Goal: Find specific page/section: Find specific page/section

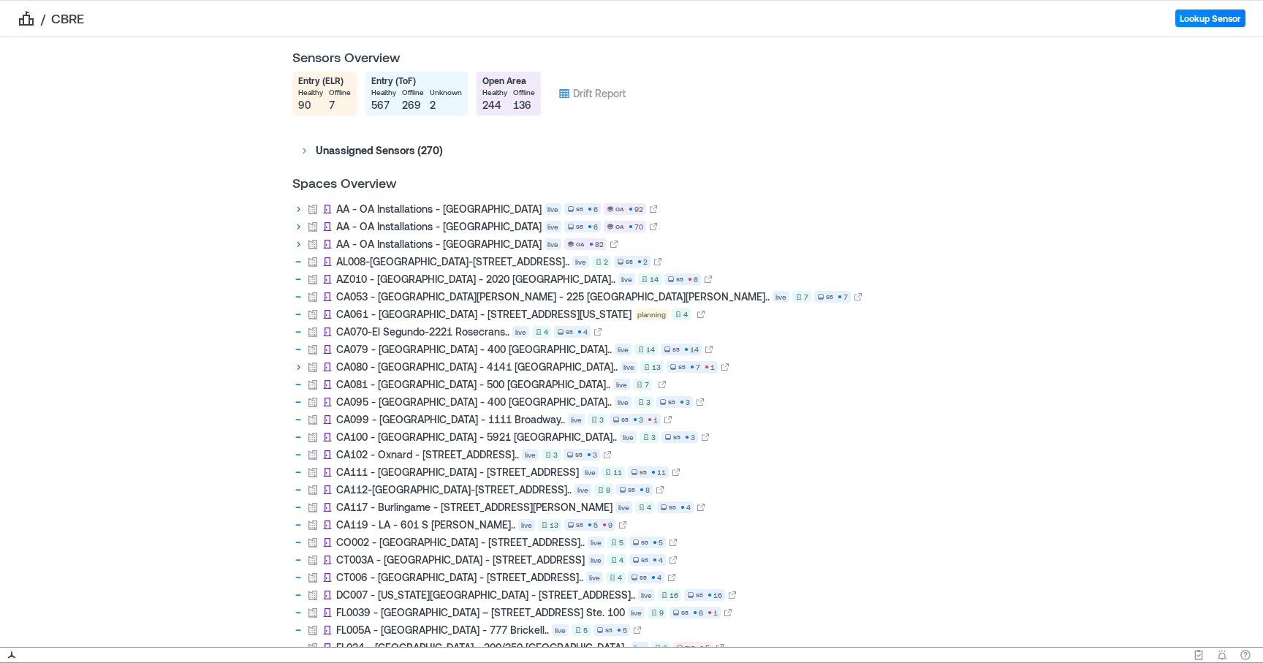
click at [21, 19] on icon "breadcrumb" at bounding box center [26, 18] width 15 height 15
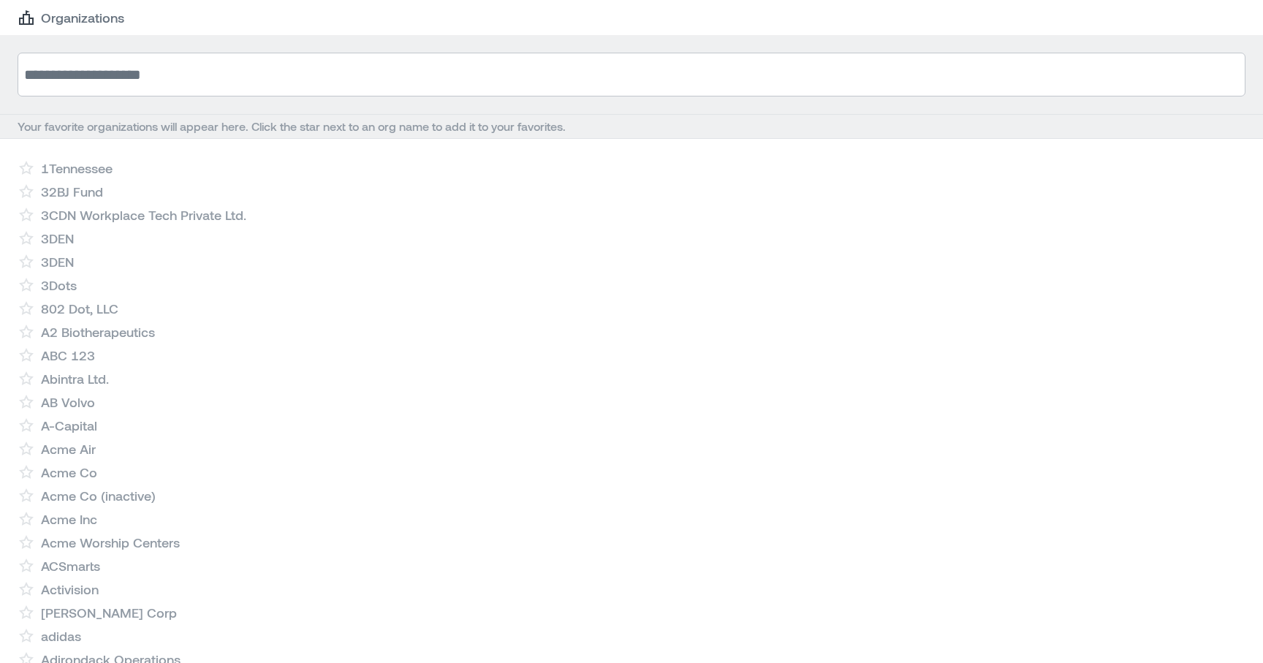
click at [108, 64] on input at bounding box center [632, 75] width 1228 height 44
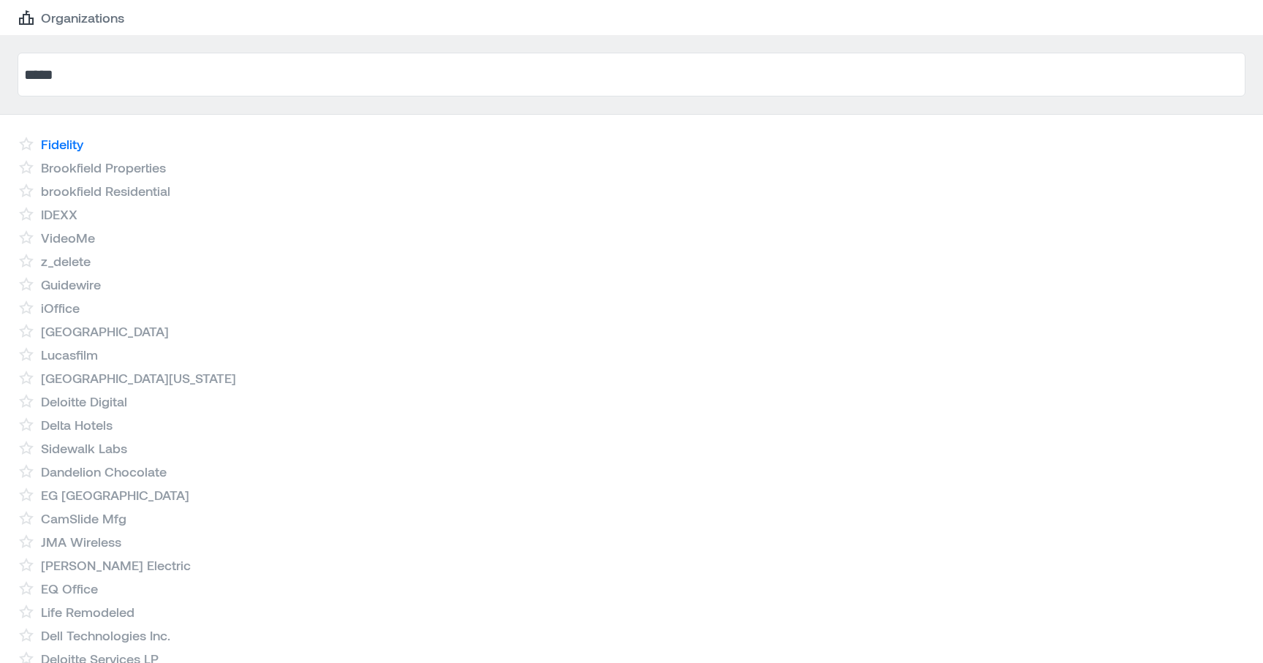
type input "*****"
click at [83, 138] on link "Fidelity" at bounding box center [62, 144] width 42 height 18
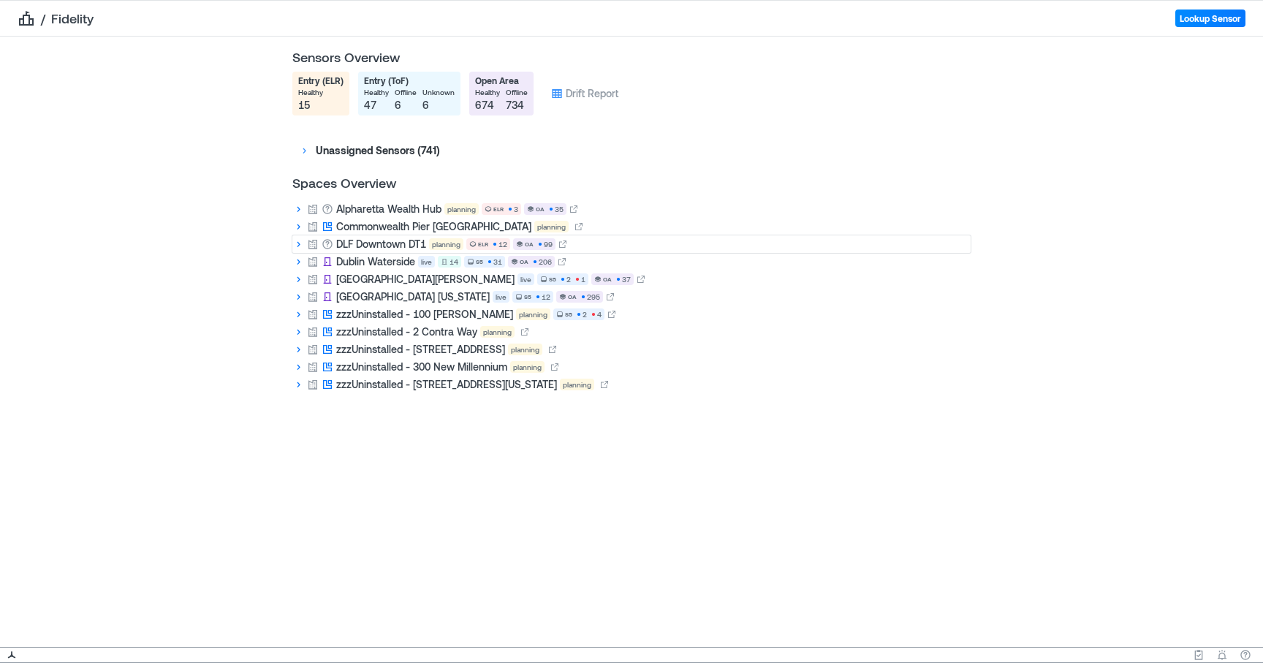
click at [298, 243] on icon at bounding box center [298, 245] width 3 height 6
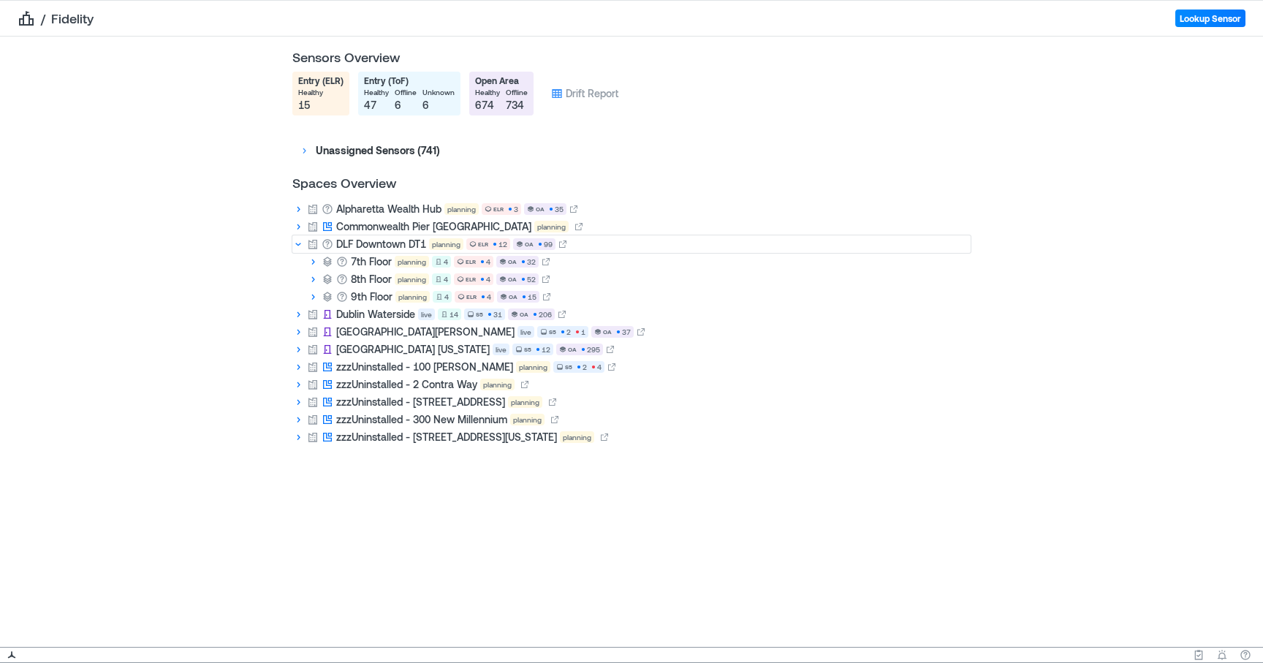
drag, startPoint x: 547, startPoint y: 297, endPoint x: 617, endPoint y: 1, distance: 304.9
click at [0, 0] on div "/ Fidelity Lookup Sensor Sensors Overview Entry (ELR) healthy 15 Entry (ToF) he…" at bounding box center [631, 331] width 1263 height 663
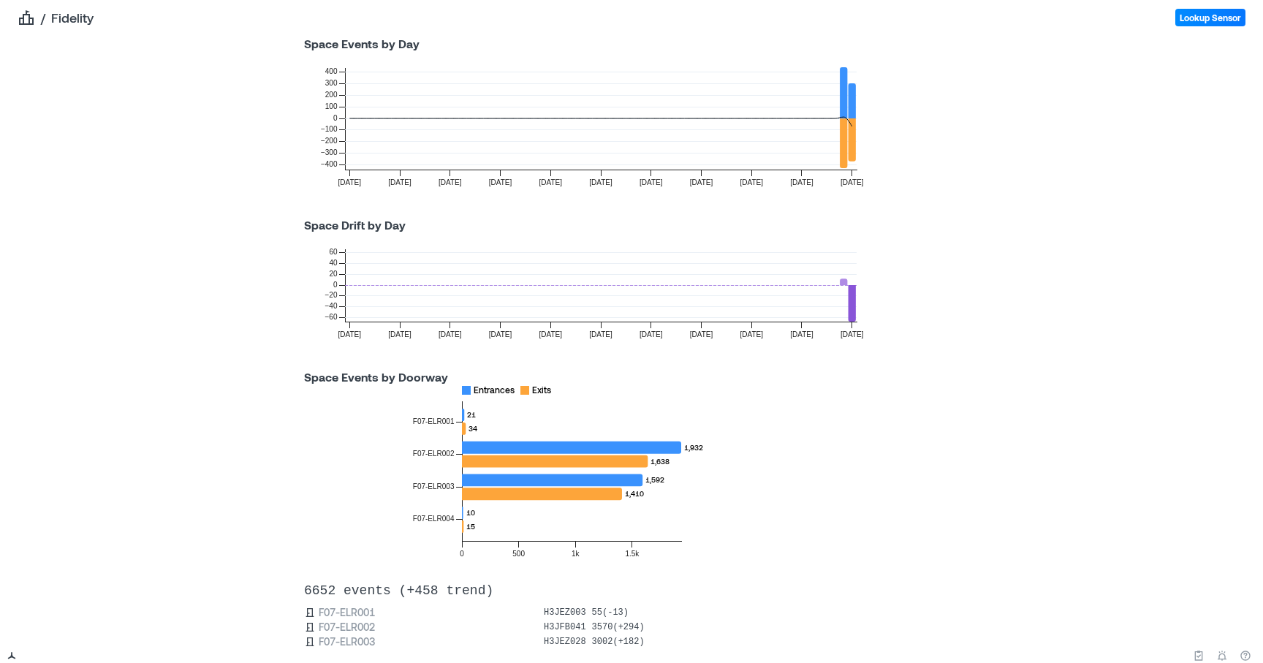
scroll to position [905, 0]
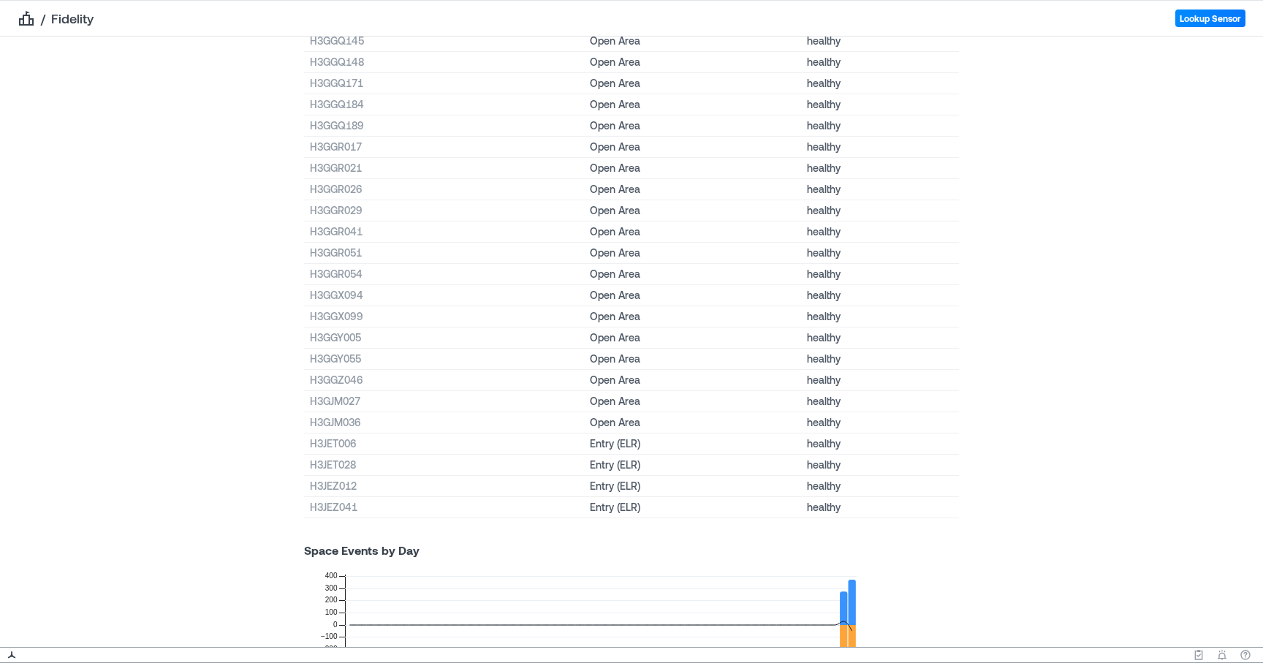
scroll to position [1329, 0]
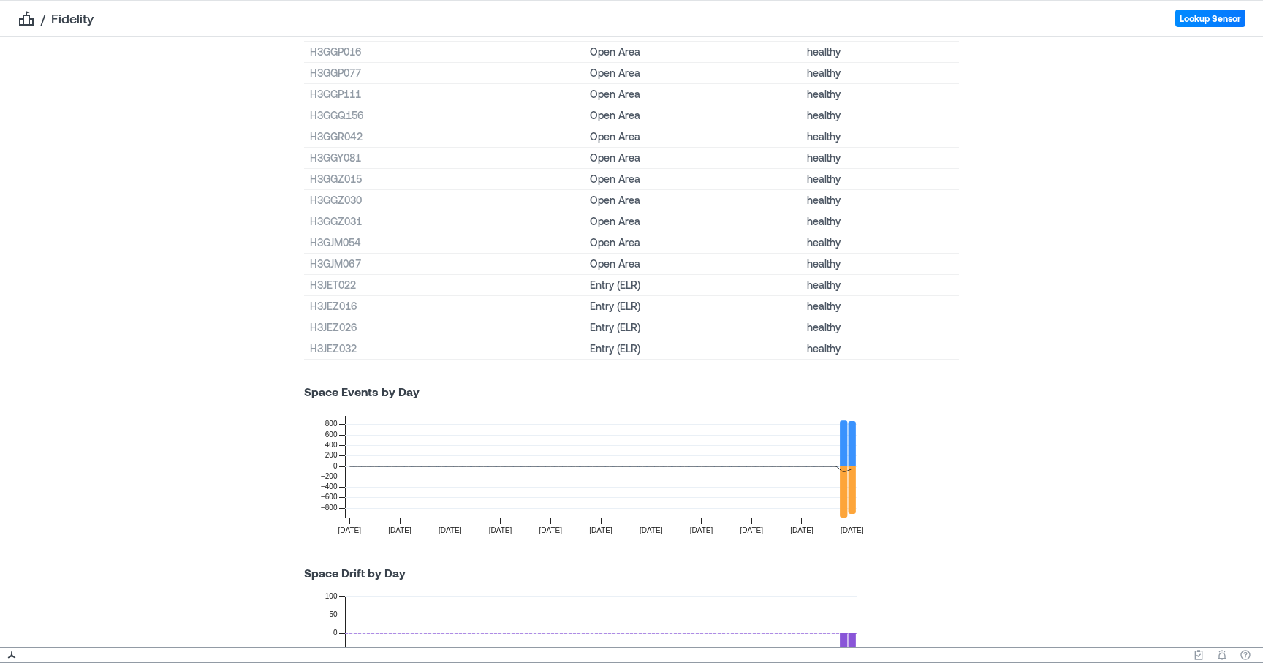
scroll to position [544, 0]
